Goal: Information Seeking & Learning: Learn about a topic

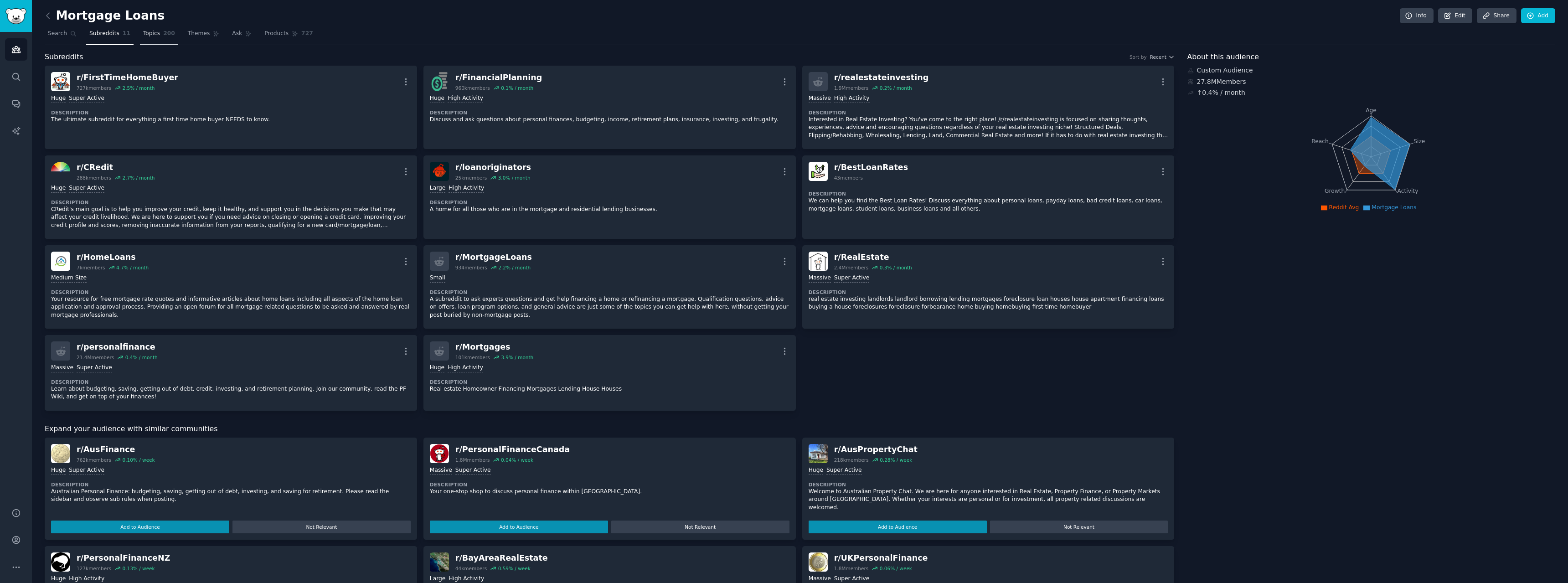
click at [143, 35] on span "Topics" at bounding box center [152, 33] width 17 height 8
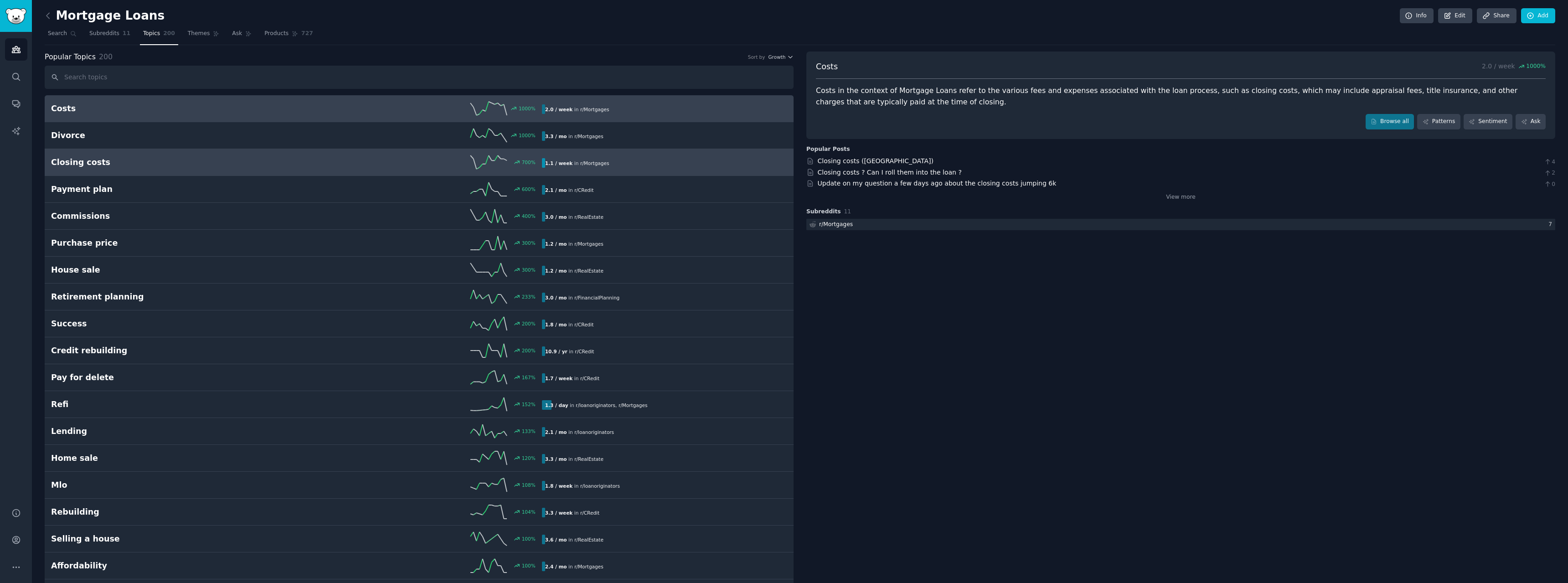
click at [318, 164] on div "700 %" at bounding box center [419, 162] width 245 height 13
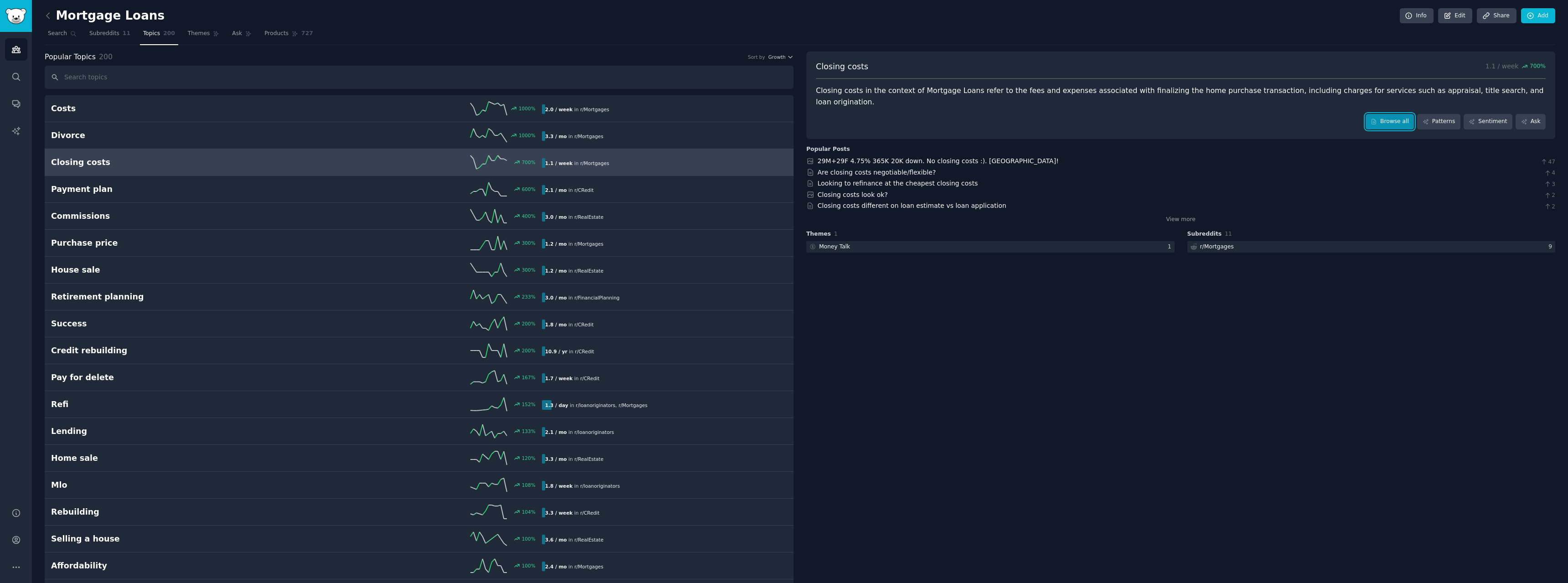
click at [1388, 114] on link "Browse all" at bounding box center [1390, 121] width 49 height 15
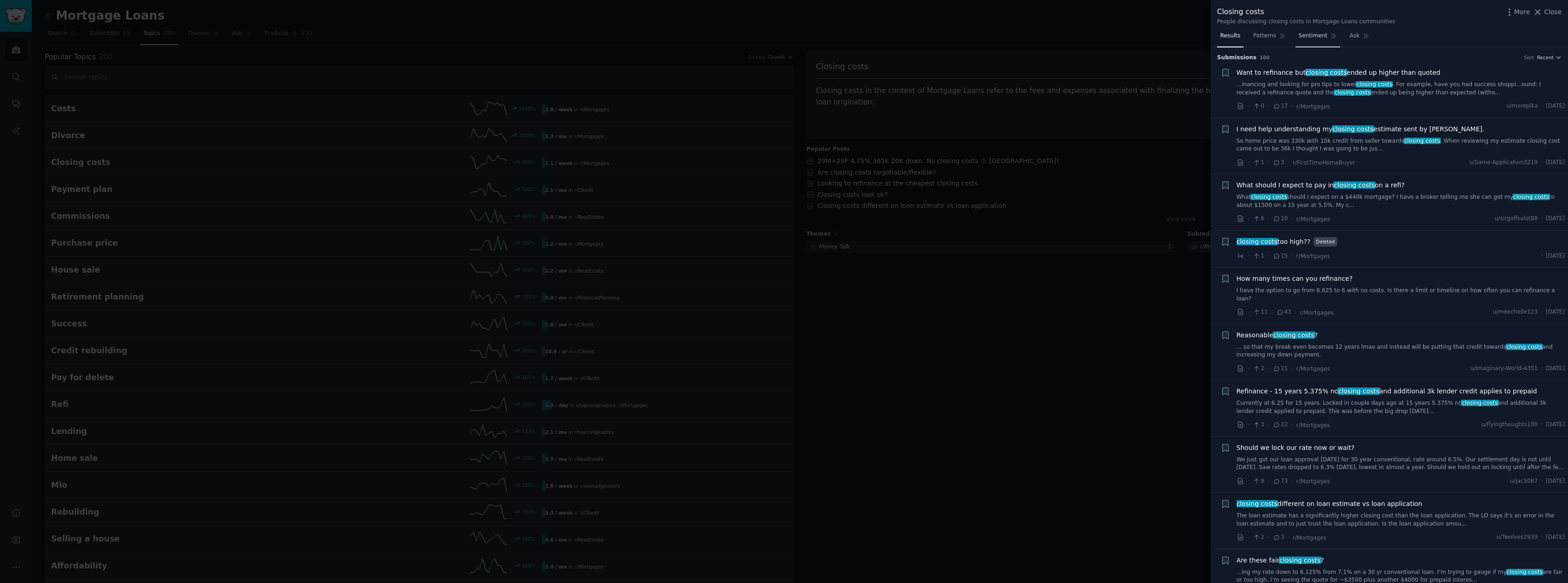
click at [1317, 39] on span "Sentiment" at bounding box center [1312, 35] width 29 height 8
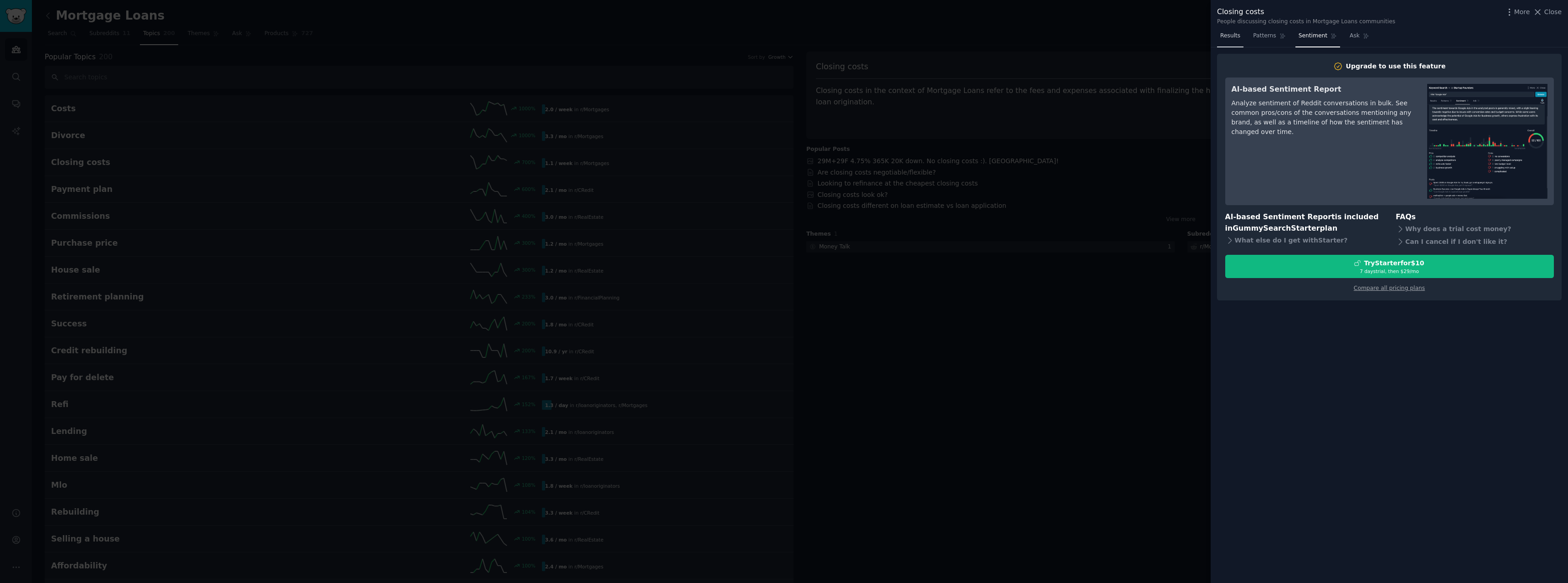
click at [1235, 38] on span "Results" at bounding box center [1230, 35] width 20 height 8
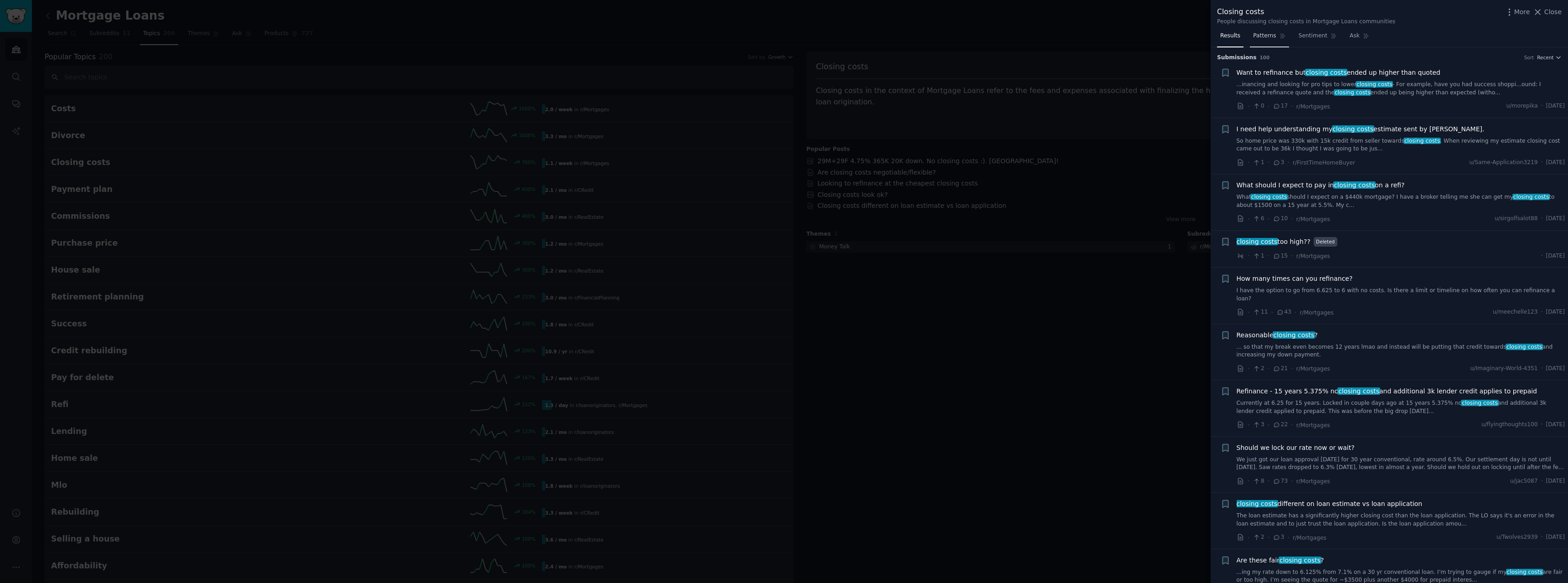
click at [1267, 40] on span "Patterns" at bounding box center [1264, 35] width 23 height 8
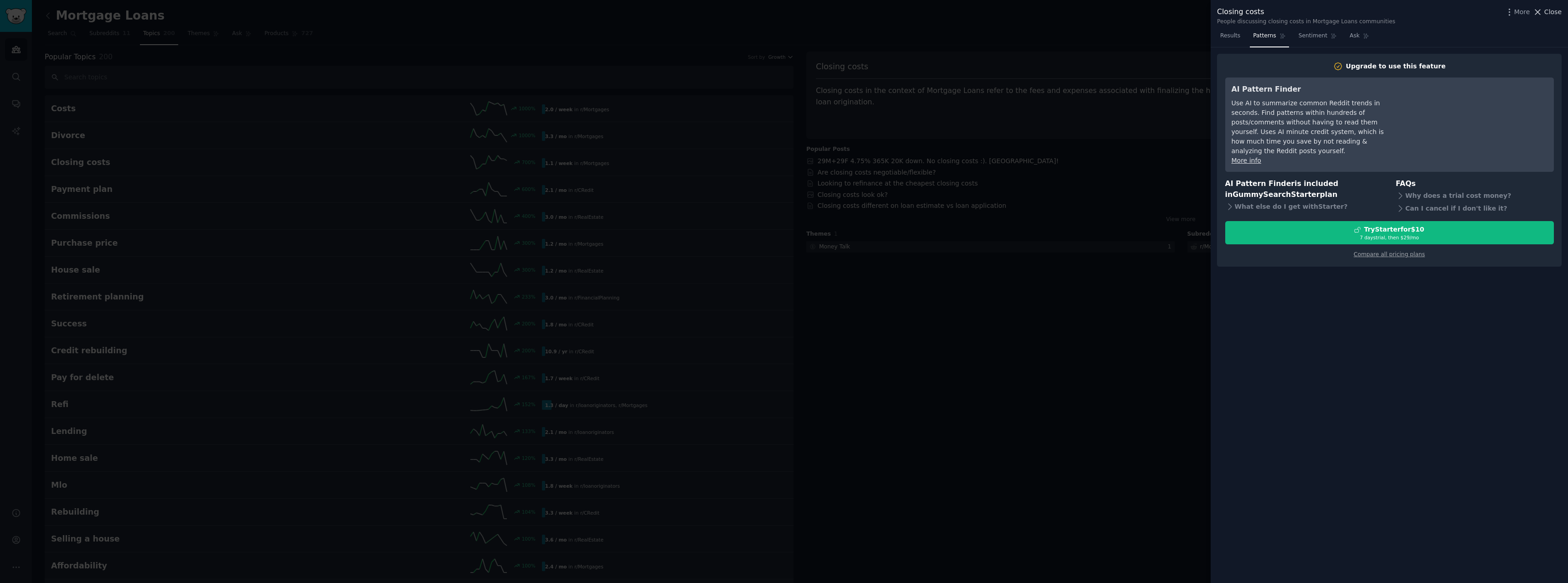
click at [1549, 11] on span "Close" at bounding box center [1553, 12] width 17 height 10
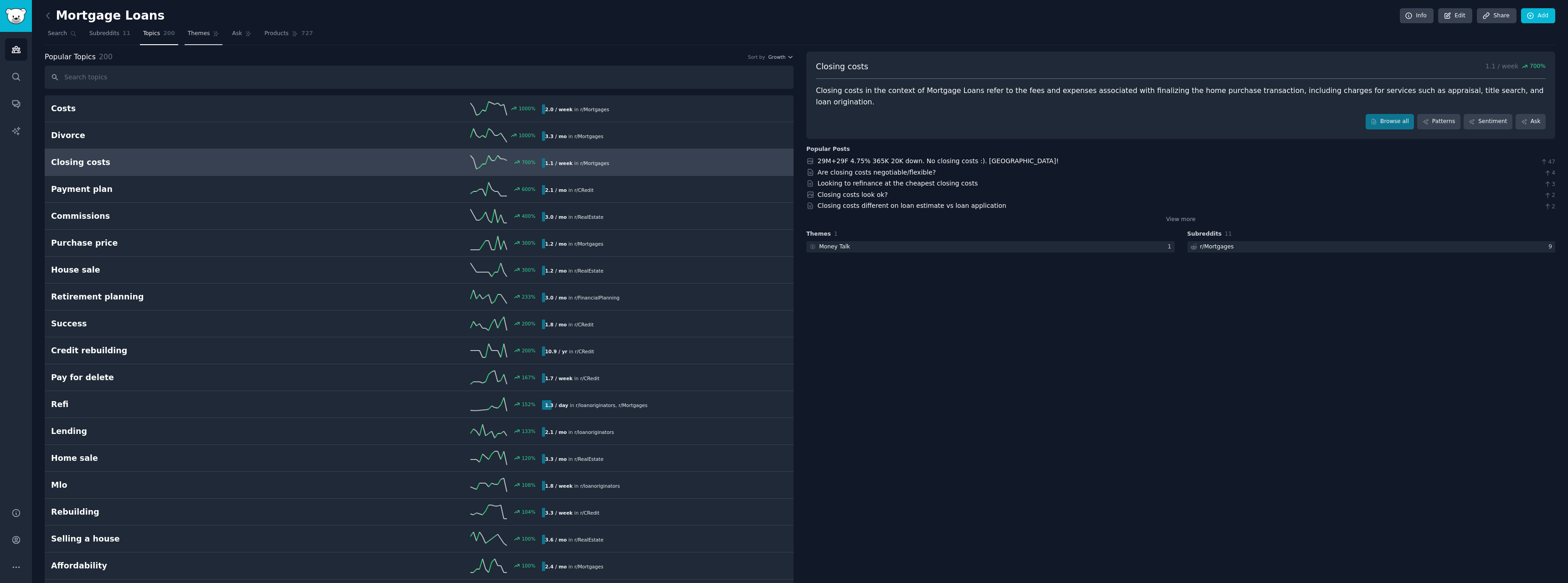
click at [188, 31] on span "Themes" at bounding box center [199, 33] width 23 height 8
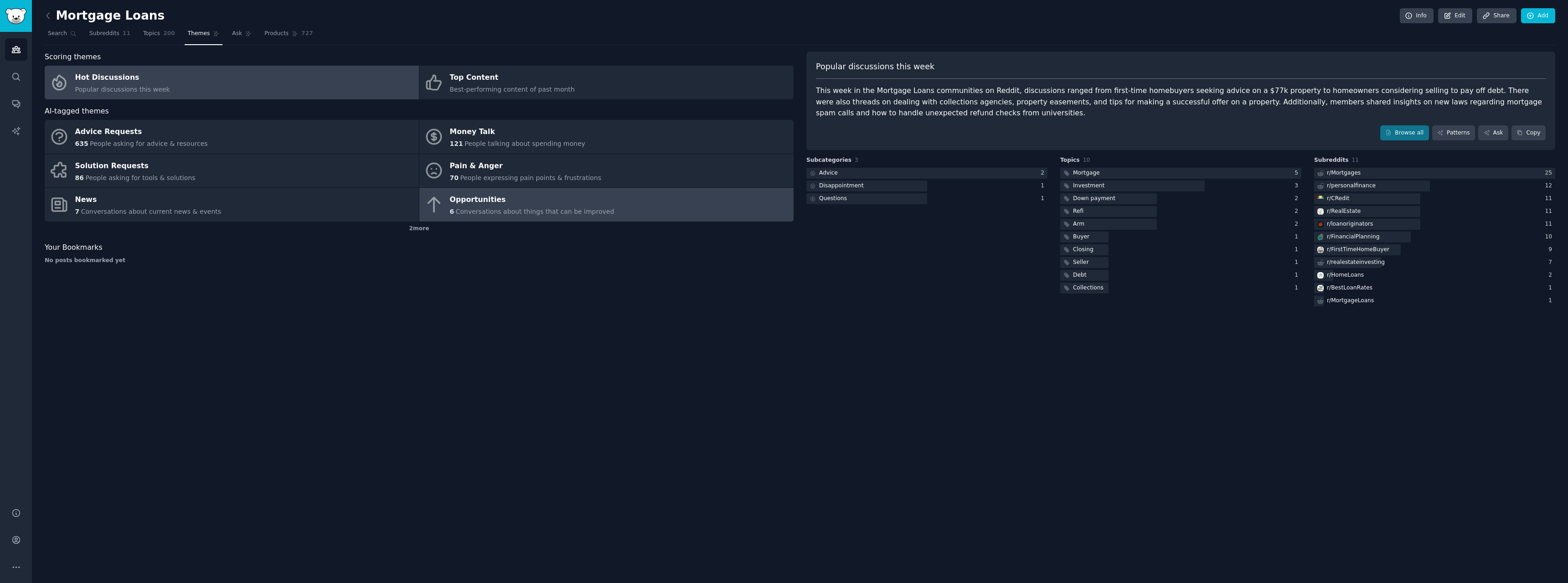
click at [590, 217] on link "Opportunities 6 Conversations about things that can be improved" at bounding box center [606, 204] width 374 height 33
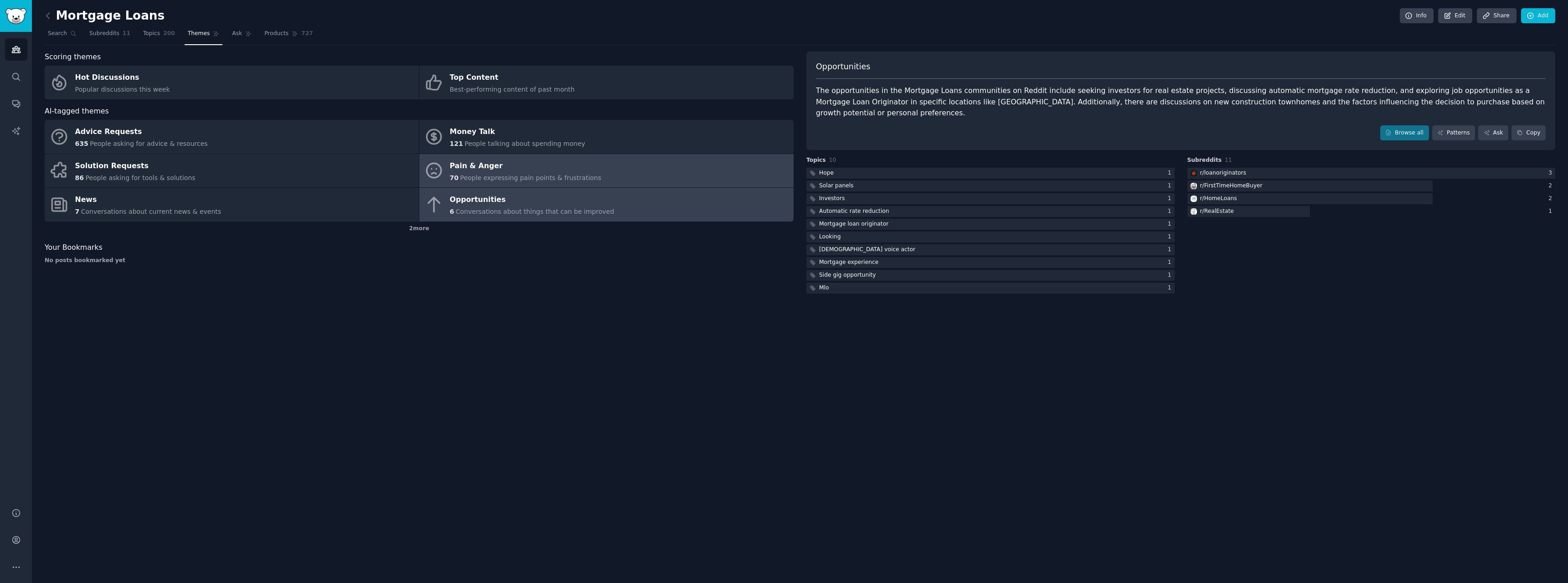
click at [547, 181] on span "People expressing pain points & frustrations" at bounding box center [531, 178] width 141 height 7
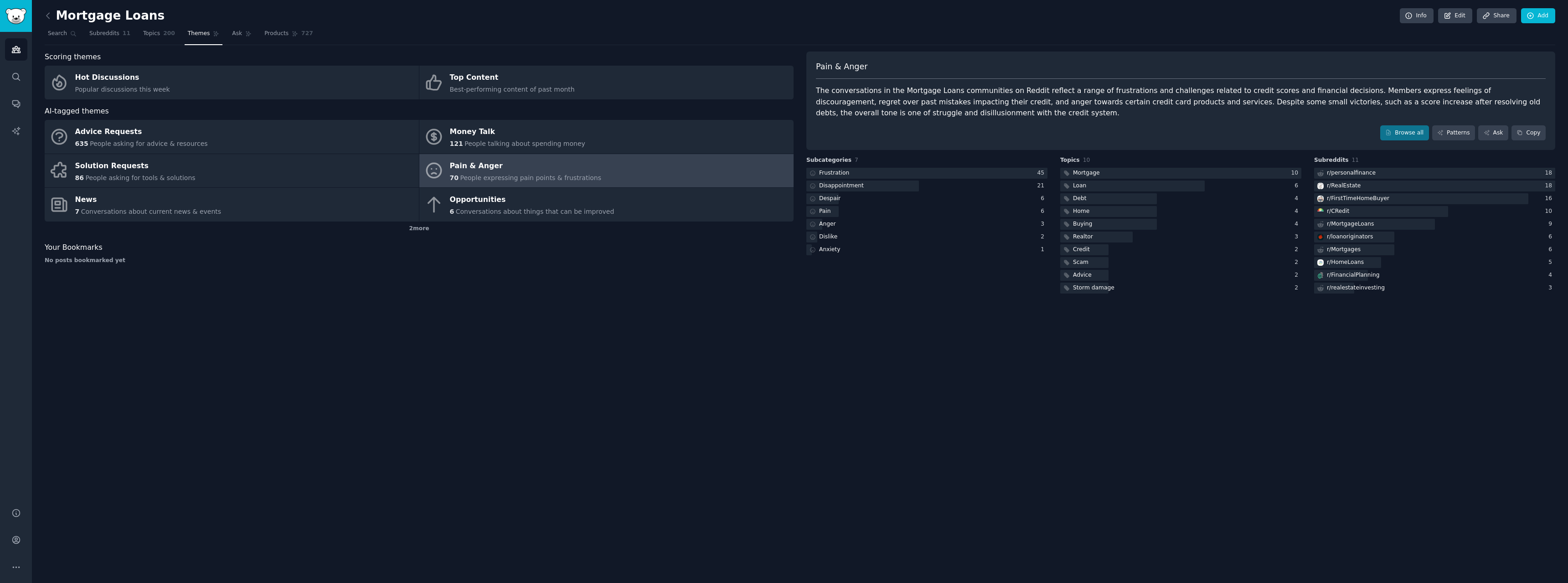
click at [538, 251] on div "Your Bookmarks" at bounding box center [419, 248] width 749 height 12
click at [1401, 136] on link "Browse all" at bounding box center [1404, 133] width 49 height 15
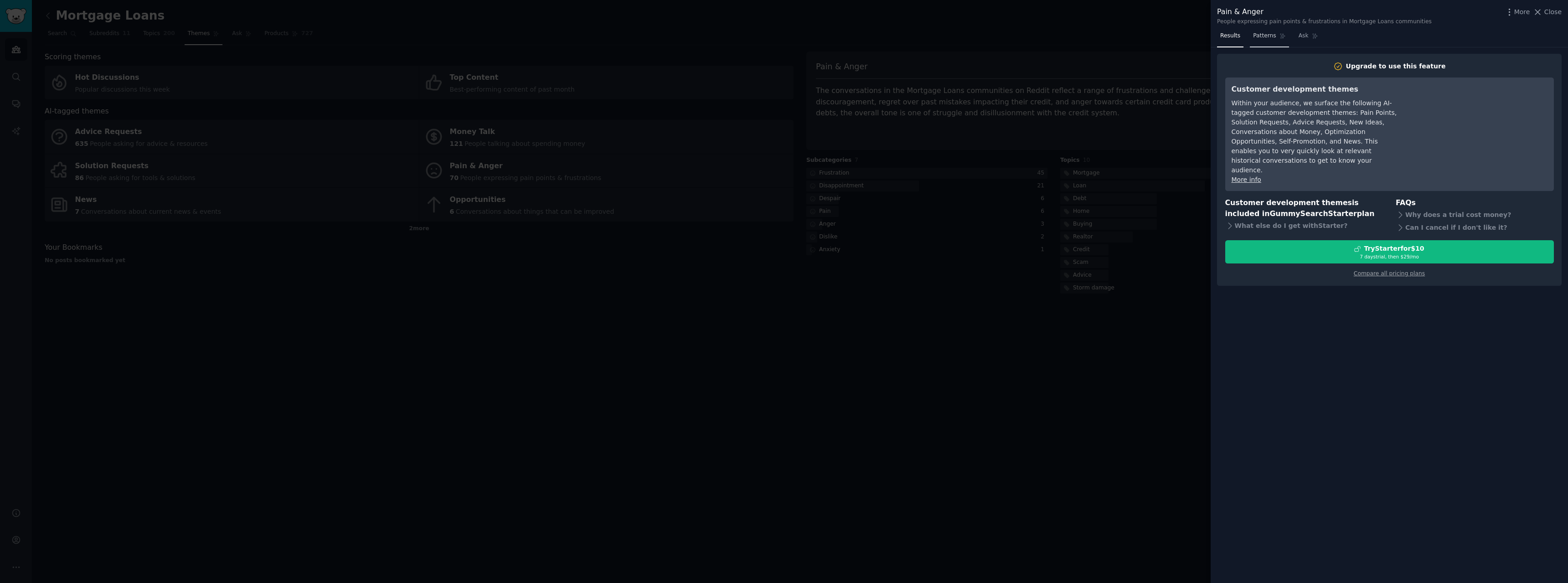
click at [1259, 38] on span "Patterns" at bounding box center [1264, 35] width 23 height 8
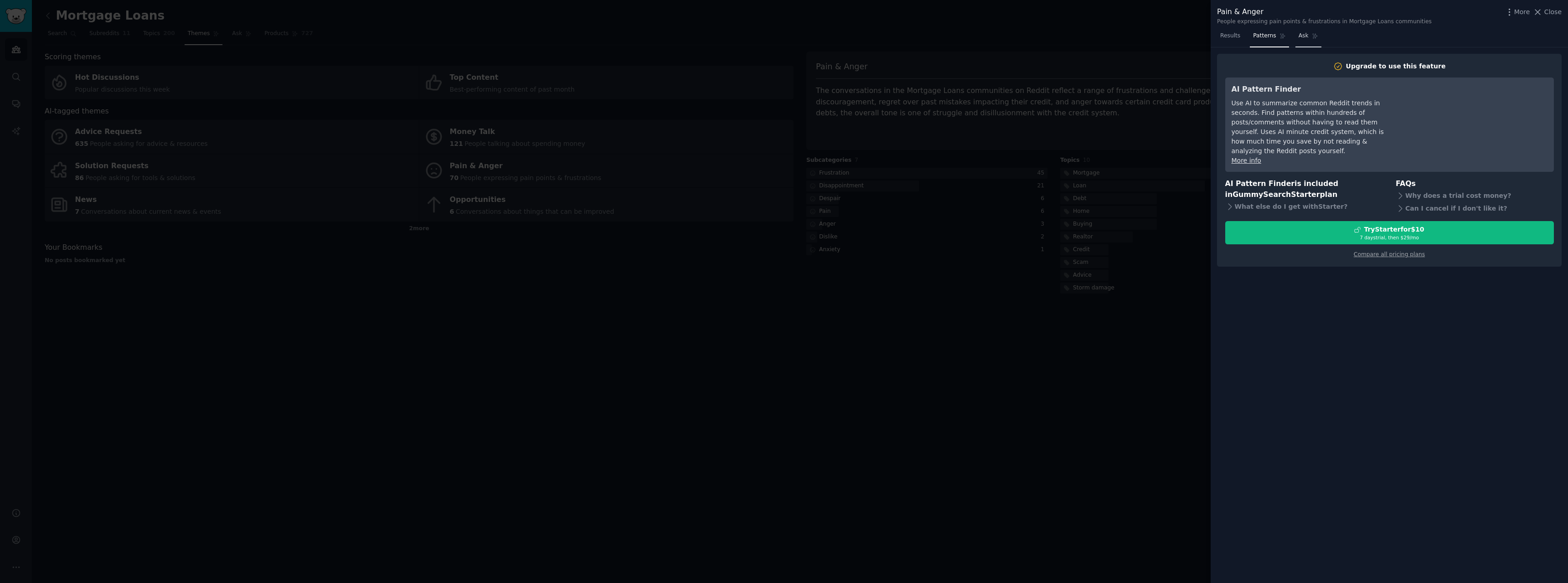
click at [1307, 42] on link "Ask" at bounding box center [1308, 38] width 26 height 19
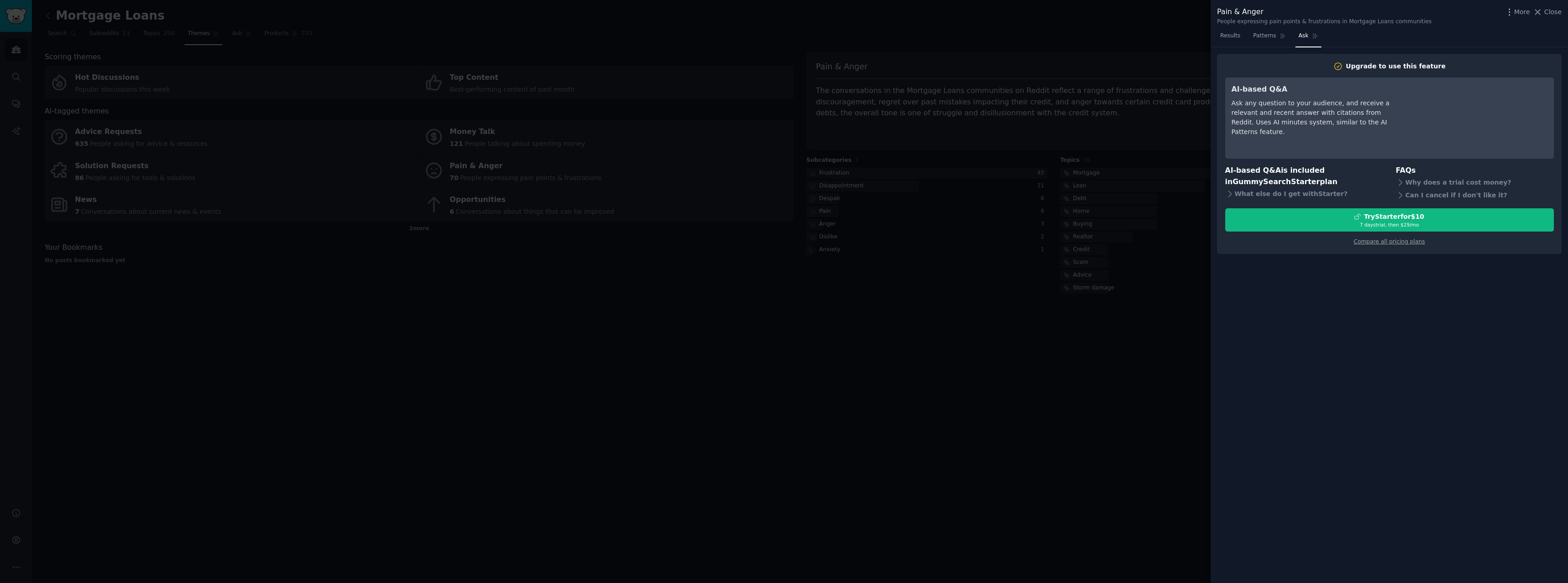
click at [1550, 12] on span "Close" at bounding box center [1553, 12] width 17 height 10
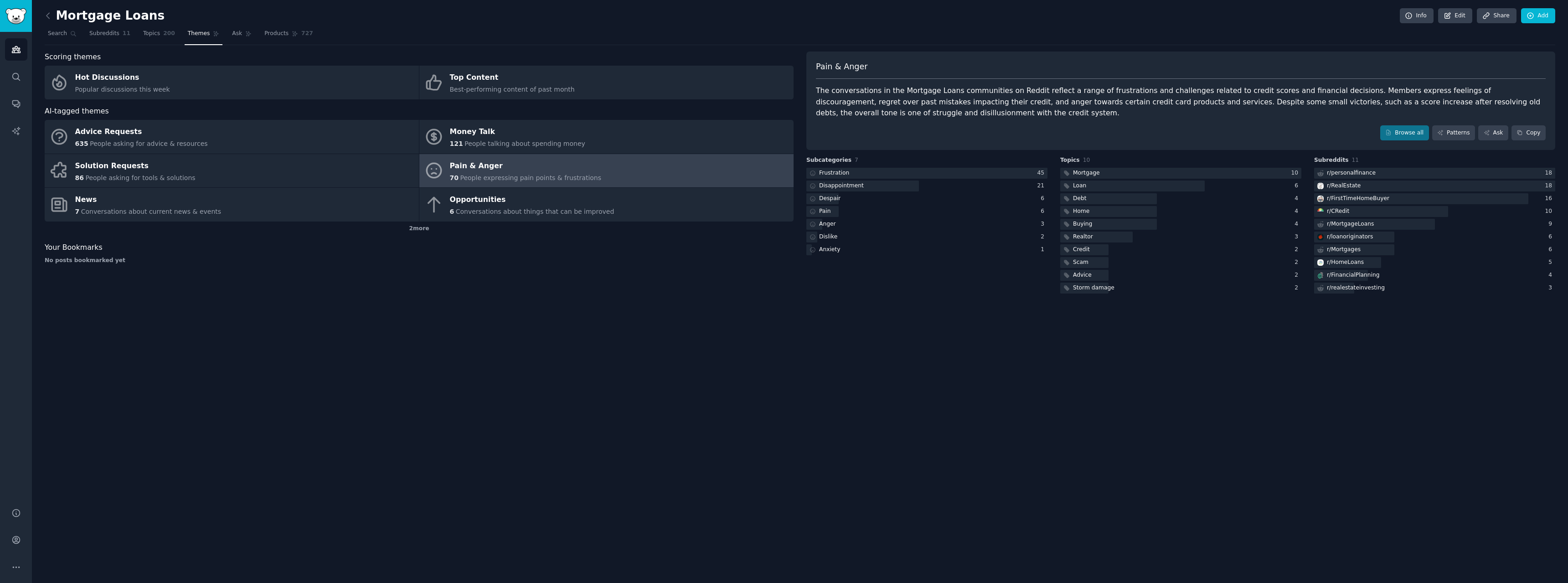
click at [56, 21] on h2 "Mortgage Loans" at bounding box center [104, 16] width 120 height 15
click at [50, 21] on link at bounding box center [50, 16] width 12 height 15
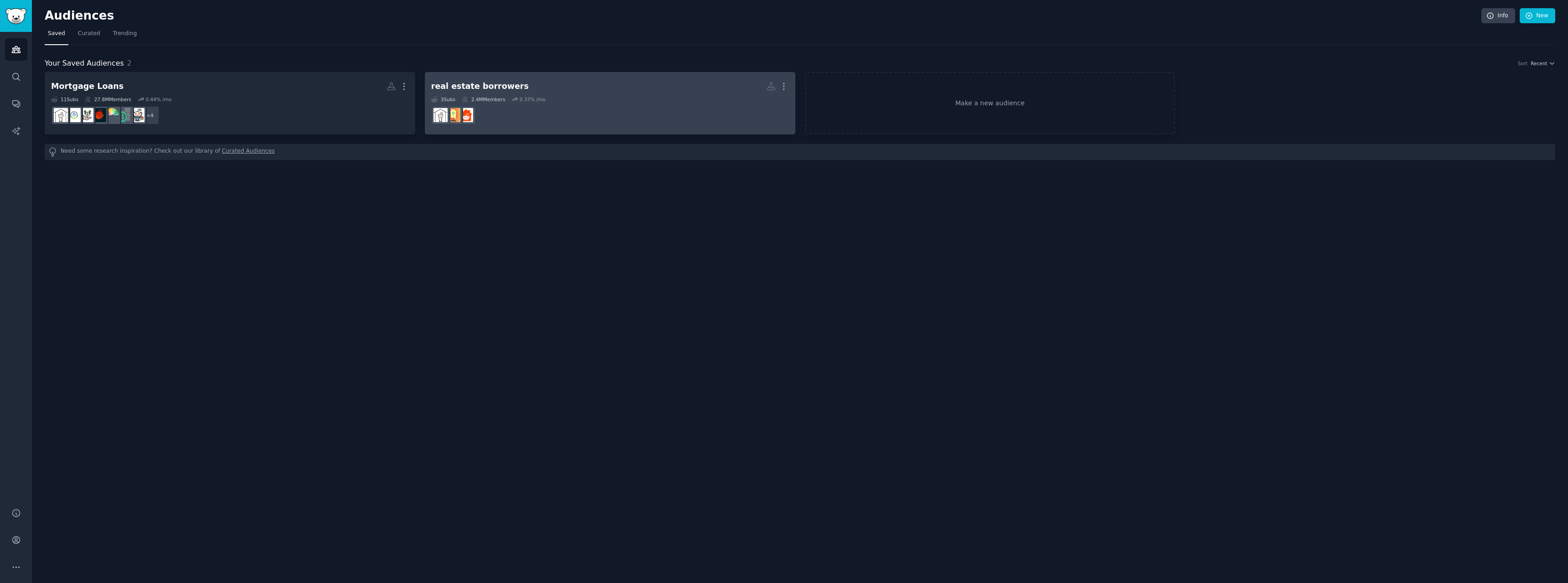
click at [639, 110] on dd "r/RealEstate" at bounding box center [610, 115] width 358 height 26
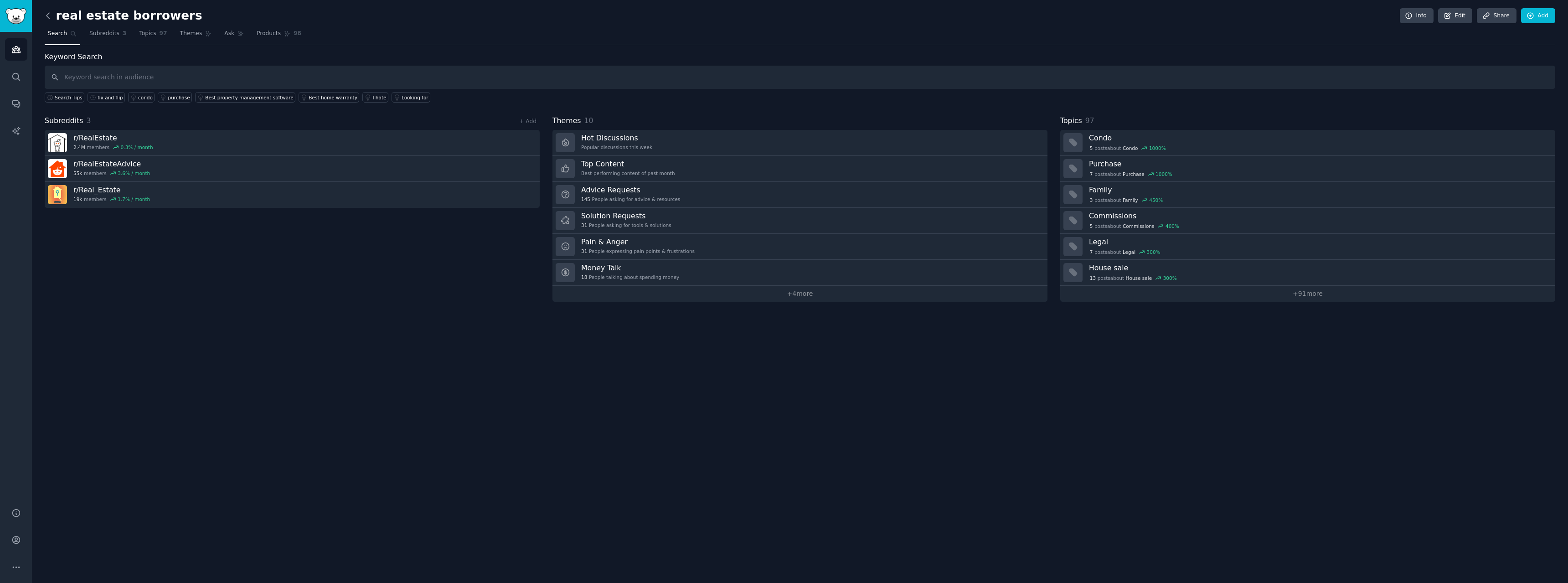
click at [50, 15] on icon at bounding box center [48, 16] width 10 height 10
